Goal: Task Accomplishment & Management: Use online tool/utility

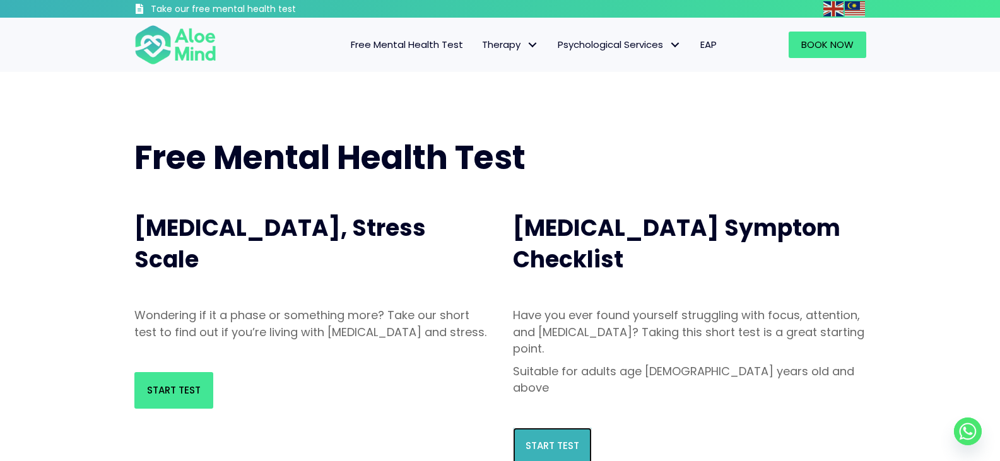
click at [543, 439] on span "Start Test" at bounding box center [553, 445] width 54 height 13
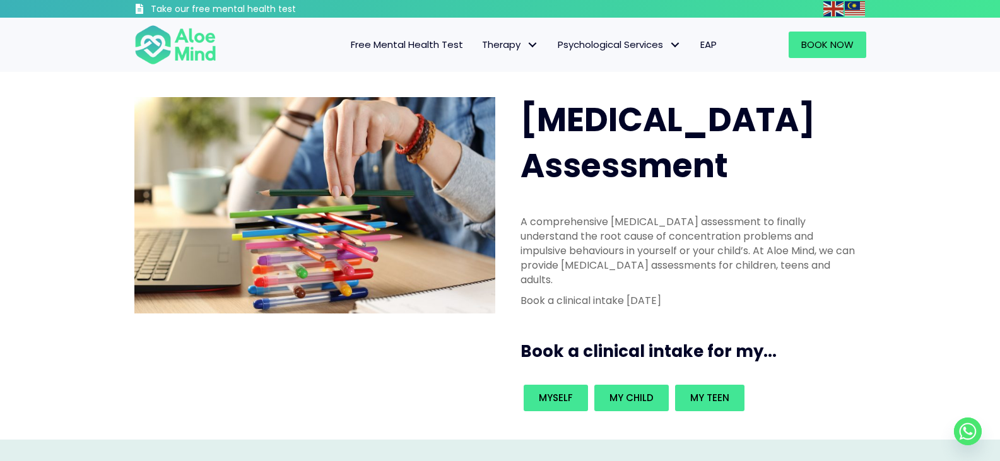
click at [422, 40] on span "Free Mental Health Test" at bounding box center [407, 44] width 112 height 13
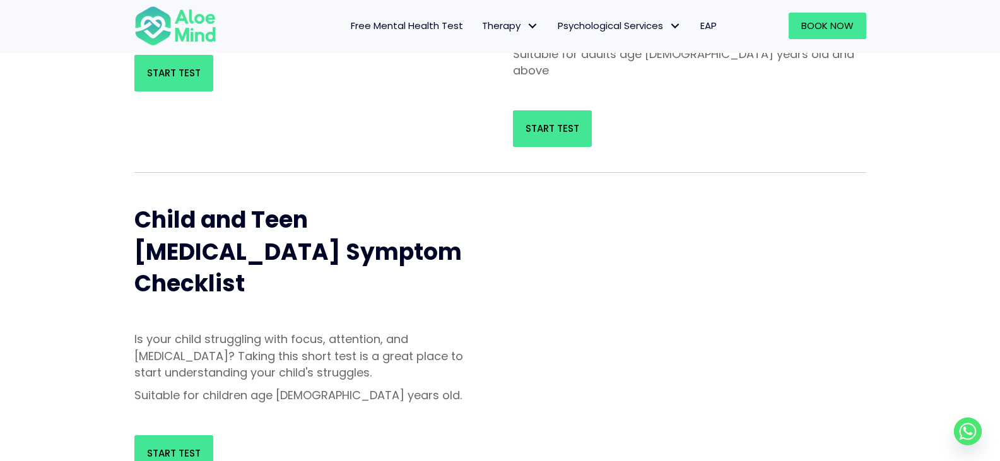
scroll to position [63, 0]
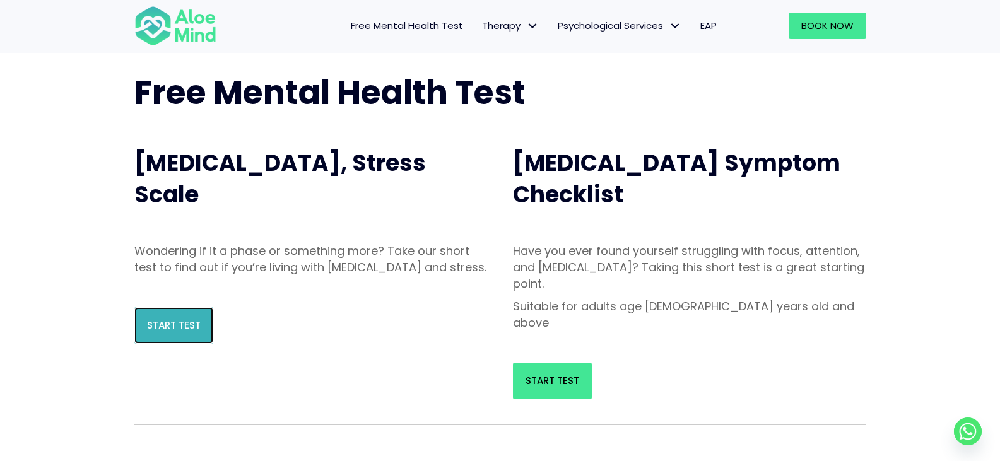
click at [168, 332] on span "Start Test" at bounding box center [174, 325] width 54 height 13
